Goal: Connect with others: Connect with others

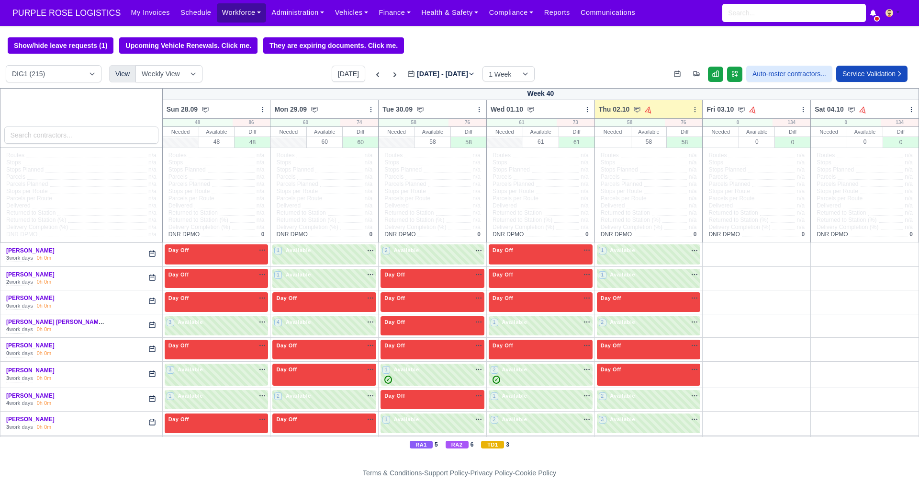
click at [229, 11] on link "Workforce" at bounding box center [242, 12] width 50 height 19
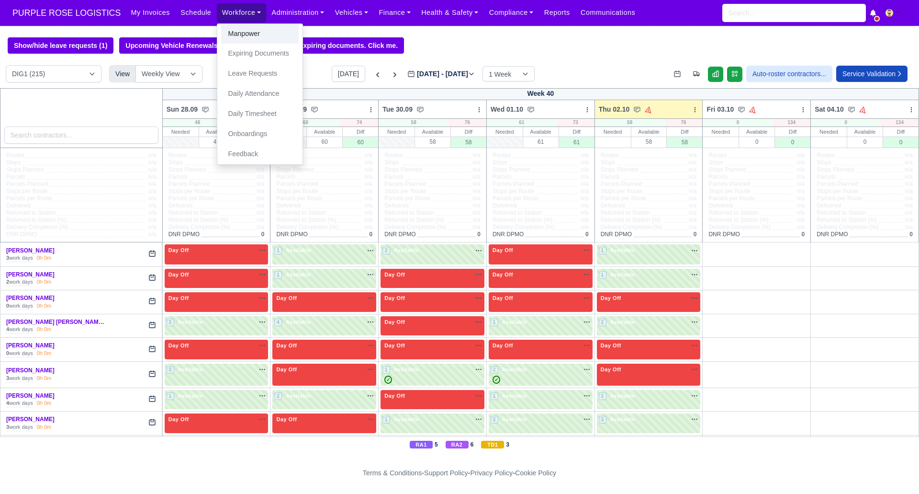
click at [234, 30] on link "Manpower" at bounding box center [260, 34] width 78 height 20
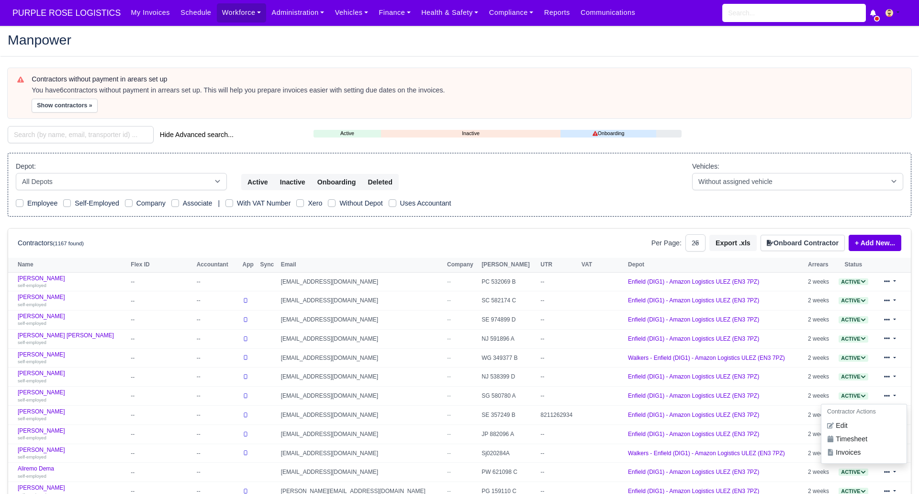
select select "25"
click at [378, 57] on main "Manpower Contractors without payment in arears set up You have 6 contractors wi…" at bounding box center [459, 416] width 919 height 759
click at [68, 135] on input "search" at bounding box center [81, 134] width 146 height 17
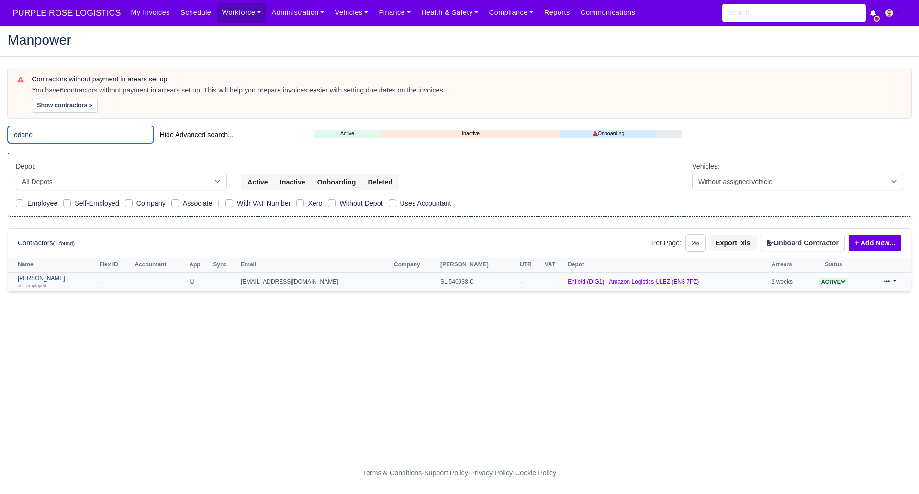
type input "odane"
click at [42, 279] on link "Odane Grant self-employed" at bounding box center [56, 282] width 77 height 14
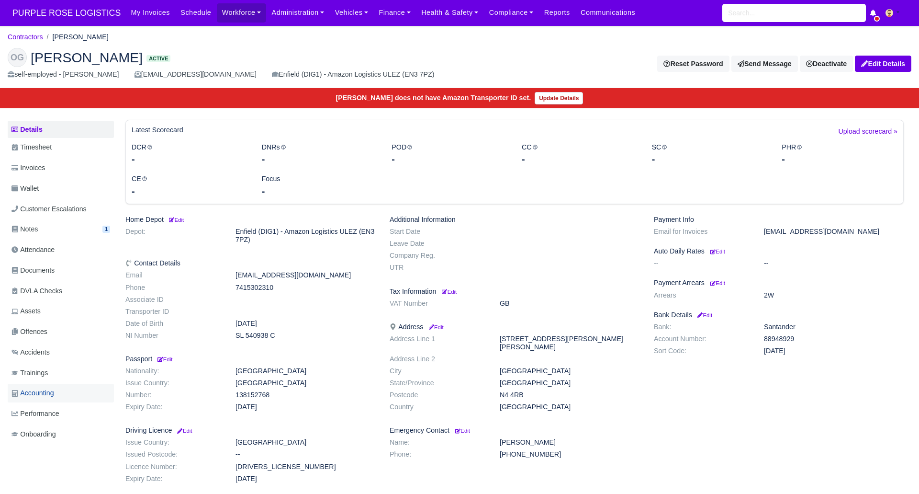
click at [47, 393] on span "Accounting" at bounding box center [32, 392] width 43 height 11
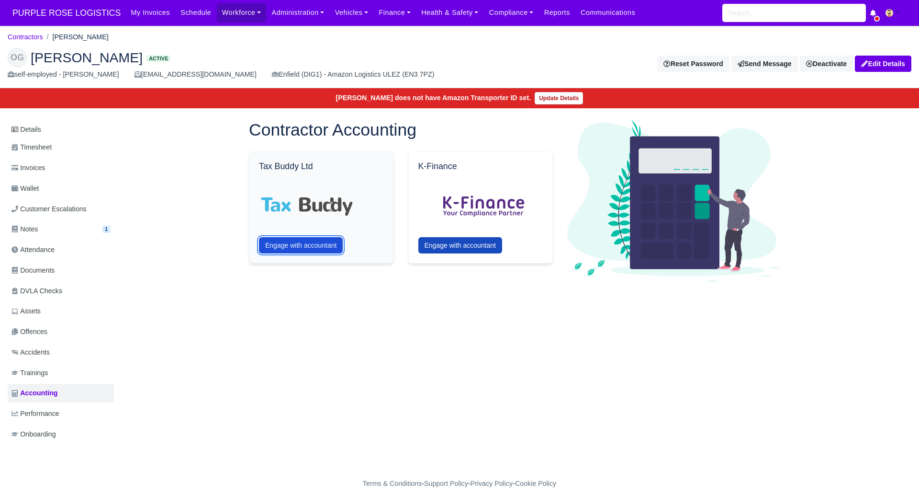
click at [306, 244] on button "Engage with accountant" at bounding box center [301, 245] width 84 height 16
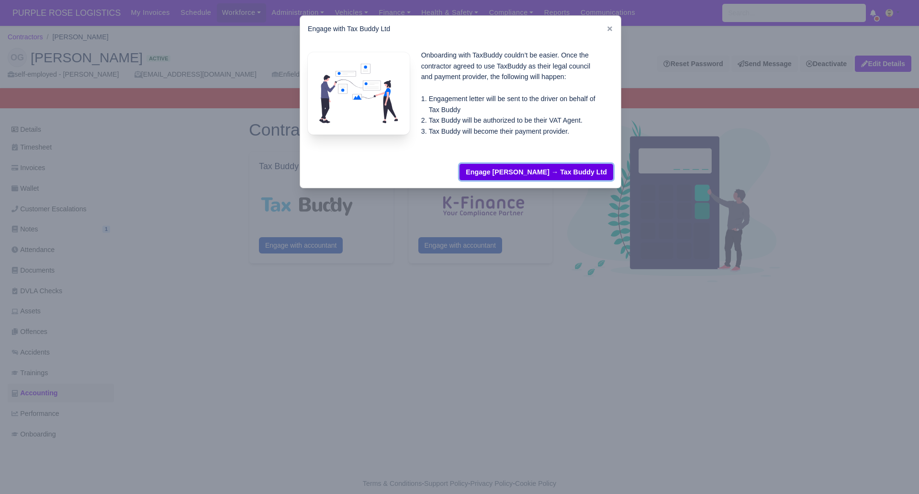
click at [570, 171] on button "Engage [PERSON_NAME] → Tax Buddy Ltd" at bounding box center [537, 172] width 154 height 16
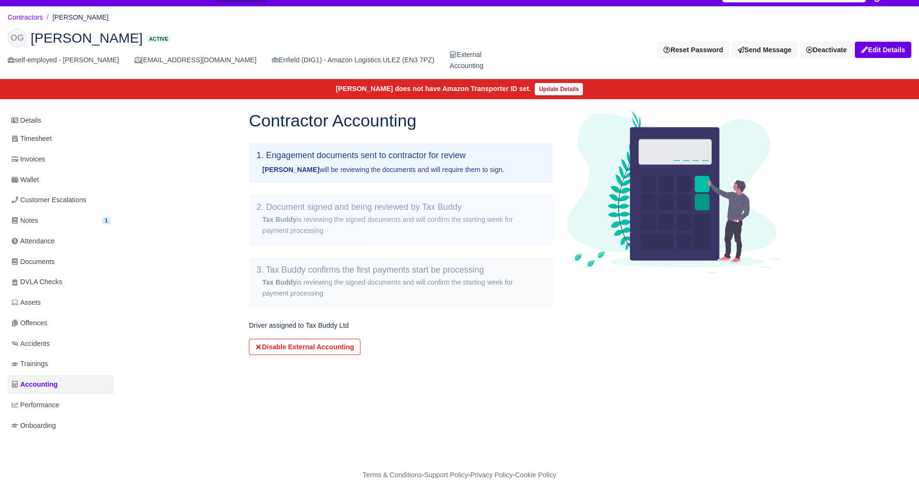
scroll to position [21, 0]
